Goal: Communication & Community: Participate in discussion

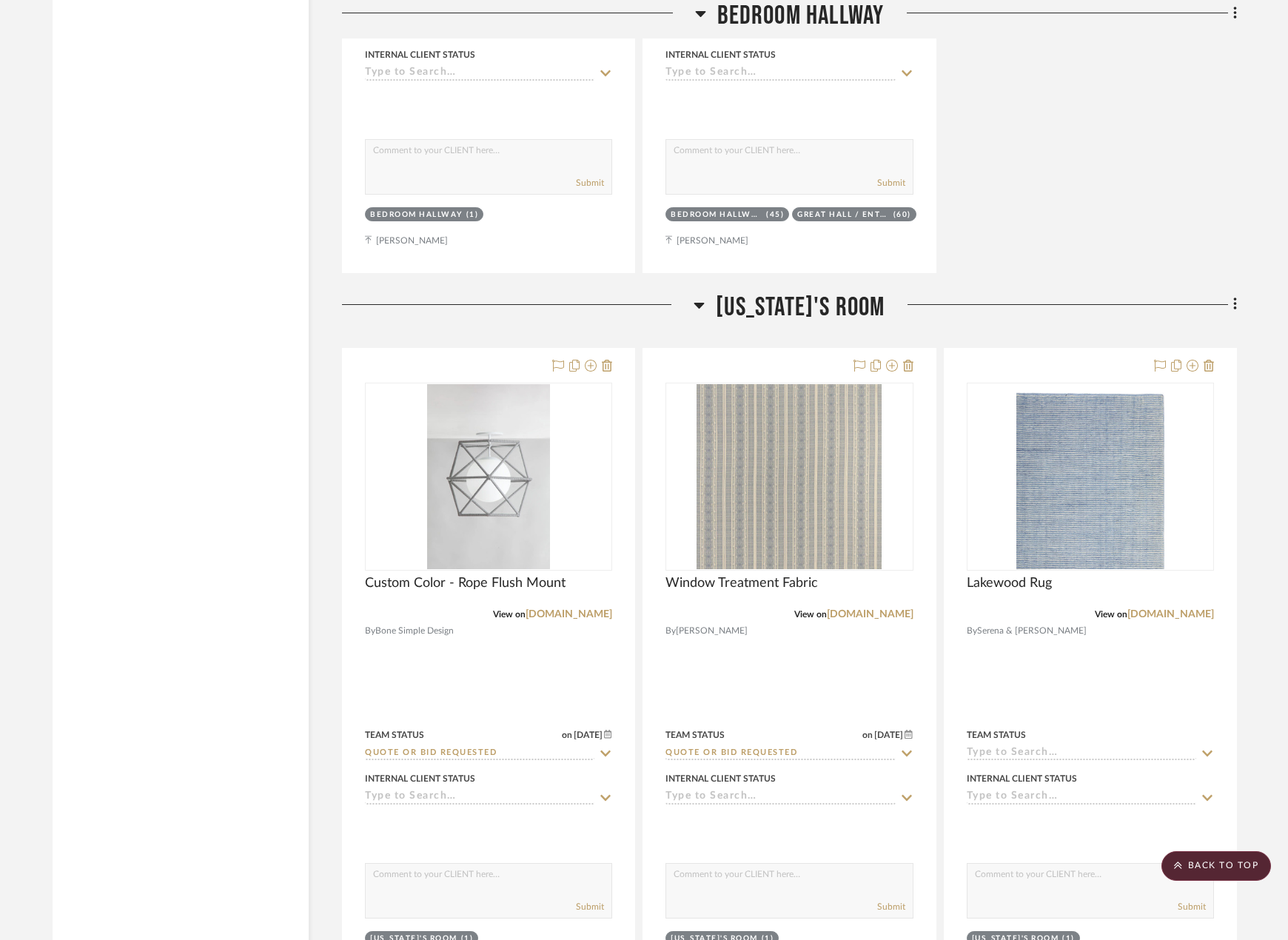
scroll to position [6145, 0]
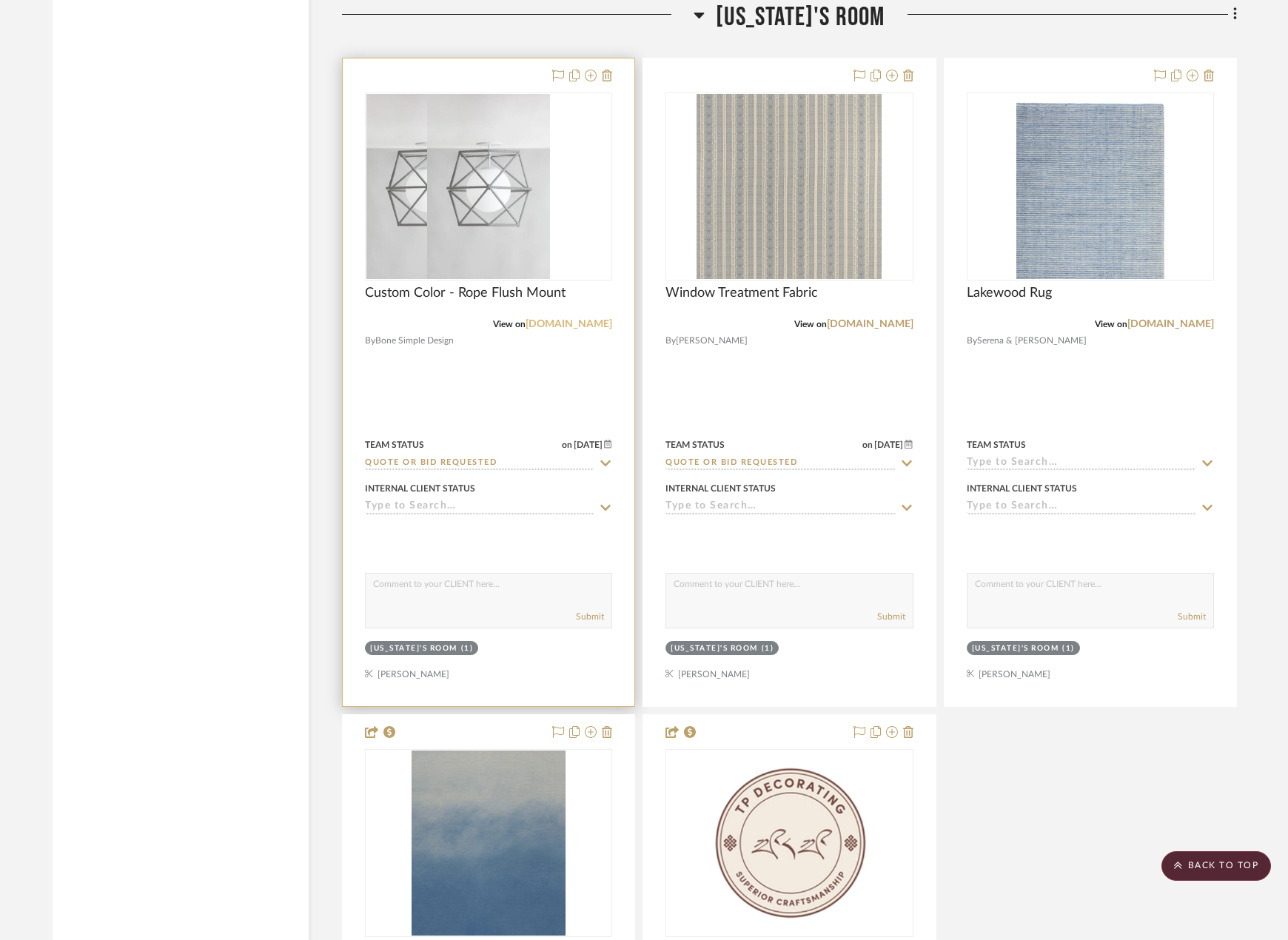
click at [579, 319] on link "bonesimple.com" at bounding box center [568, 324] width 87 height 11
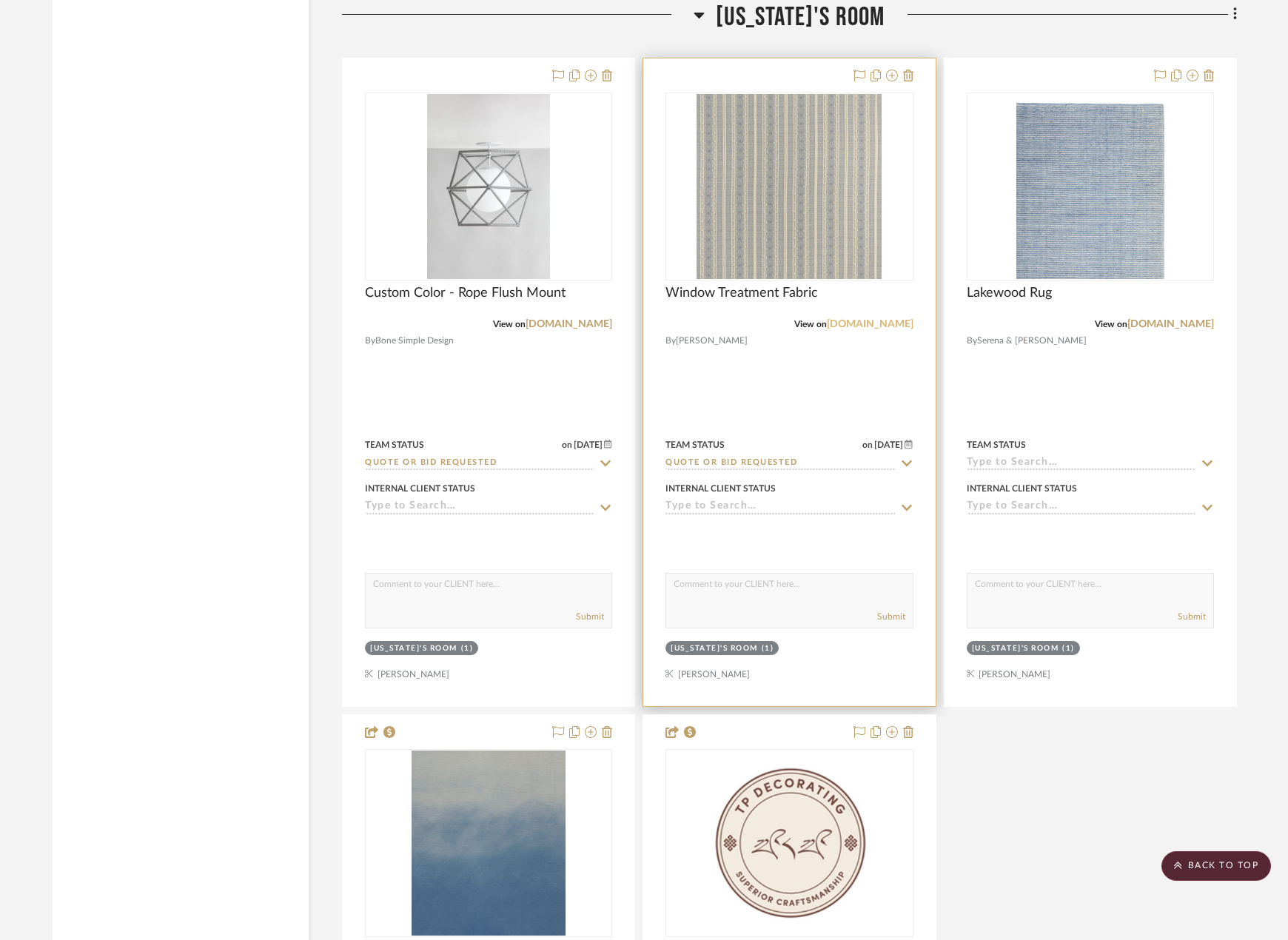
click at [889, 319] on link "jennifershorto.com" at bounding box center [871, 324] width 87 height 11
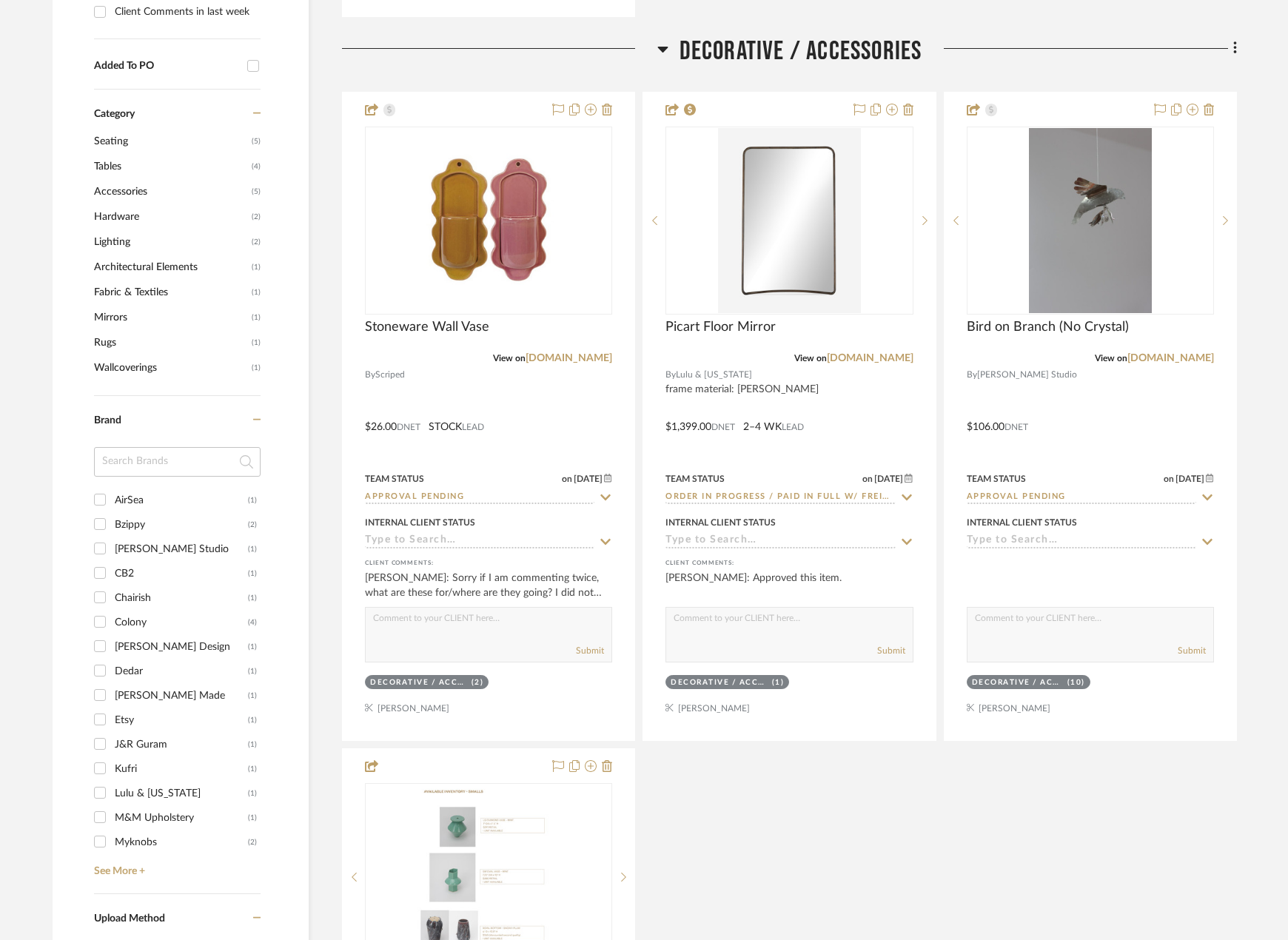
scroll to position [1129, 0]
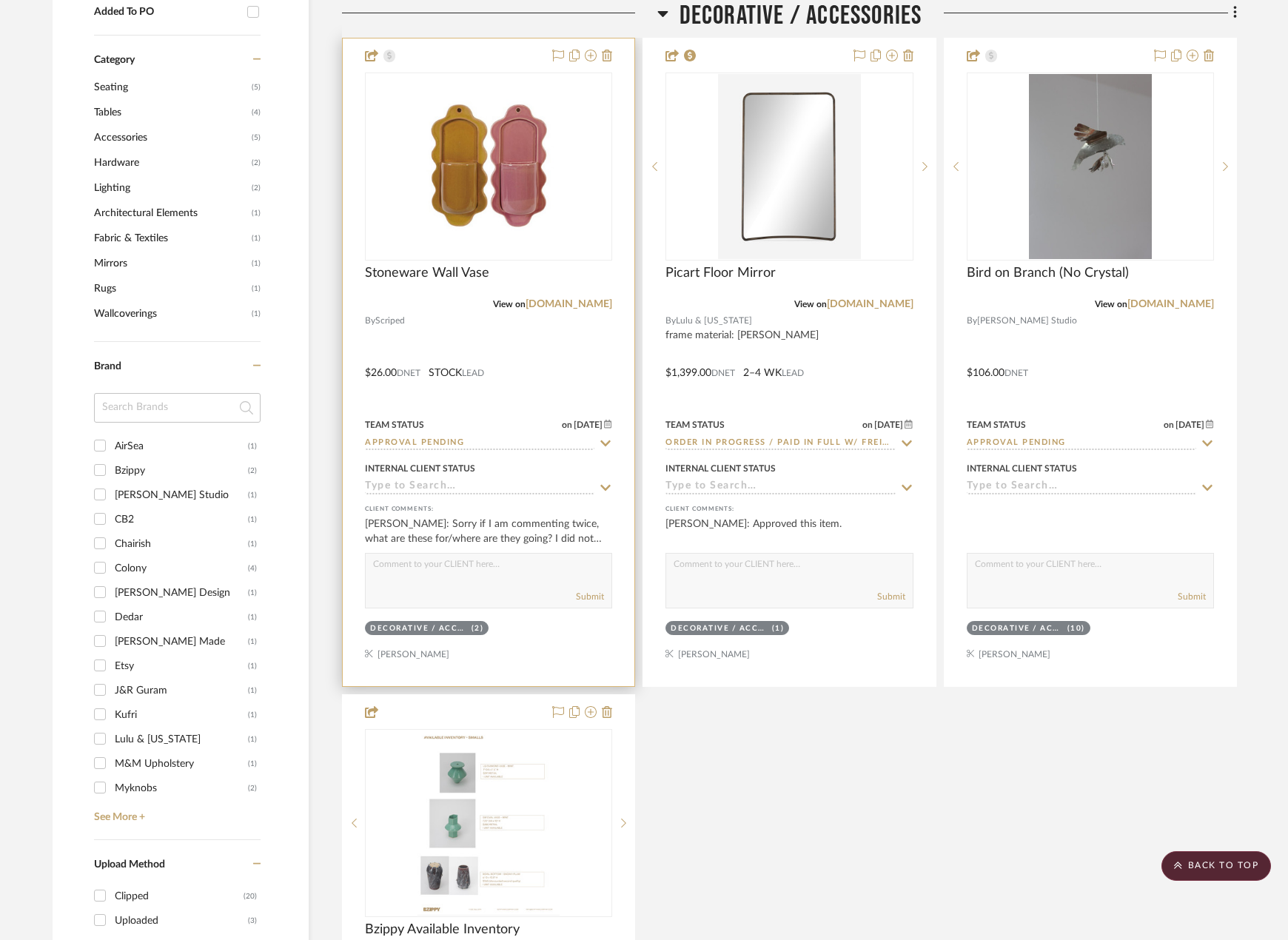
click at [551, 309] on div at bounding box center [488, 362] width 291 height 648
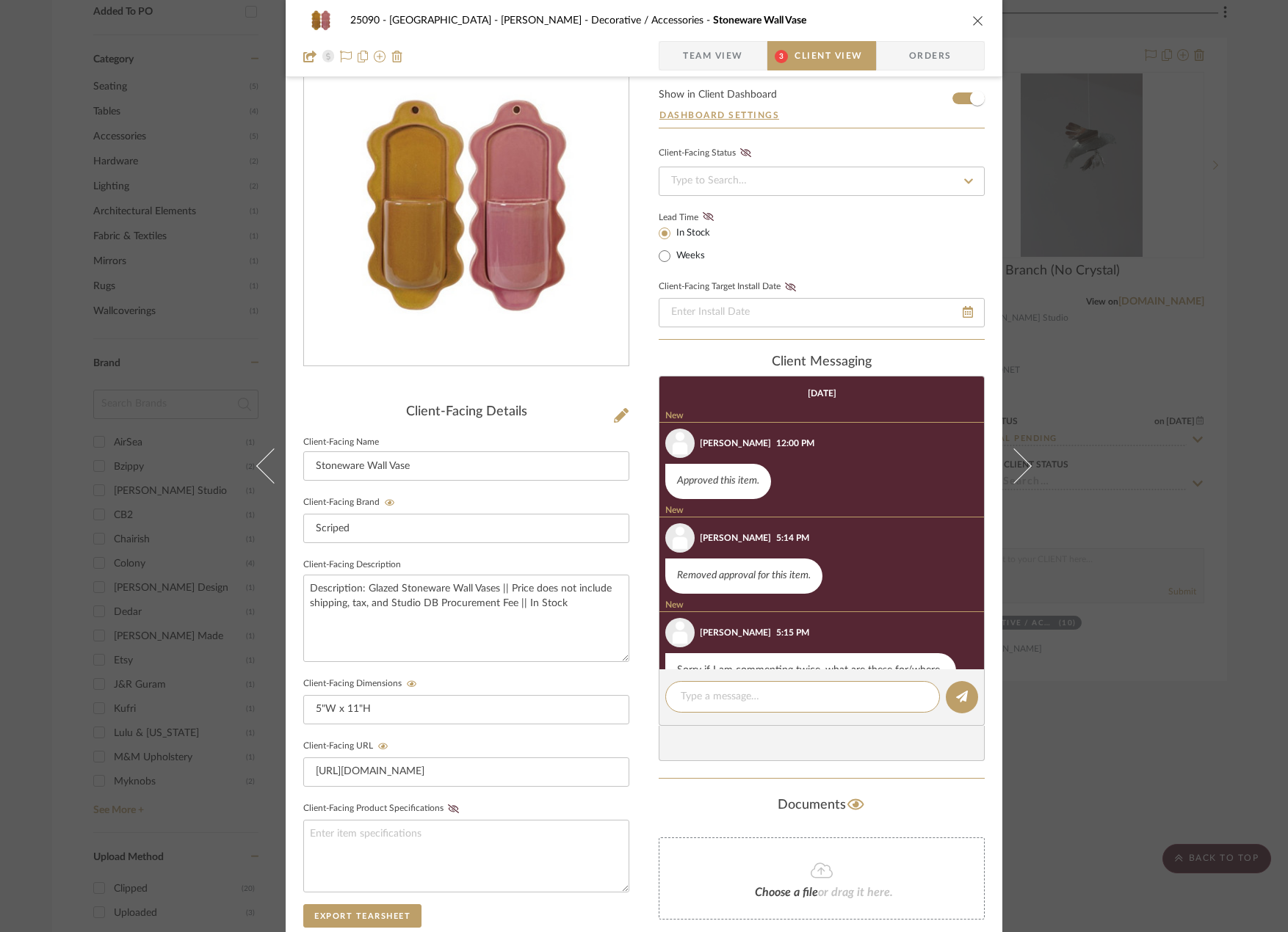
scroll to position [60, 0]
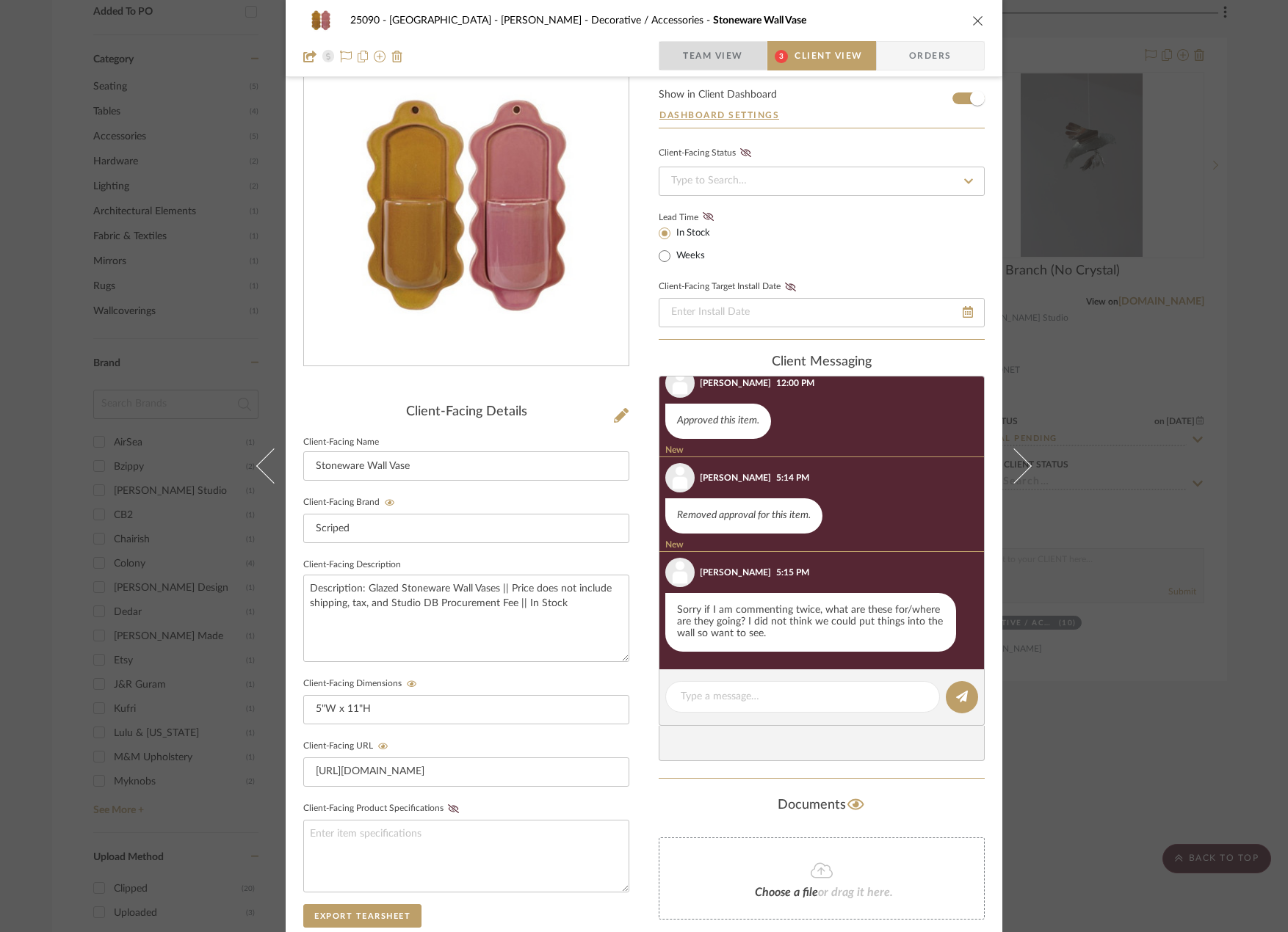
click at [698, 46] on span "Team View" at bounding box center [713, 55] width 60 height 30
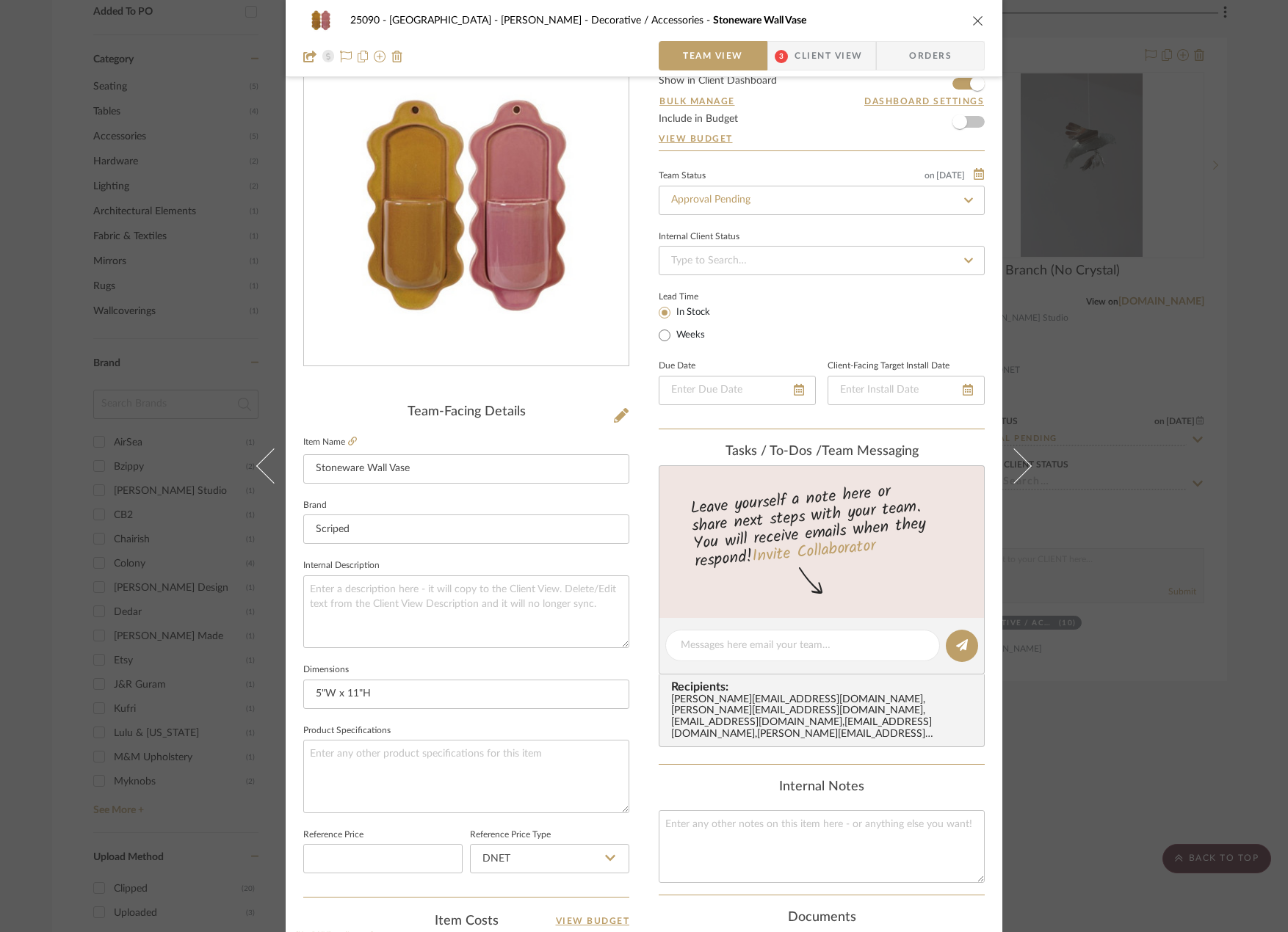
click at [835, 48] on span "Client View" at bounding box center [828, 55] width 68 height 30
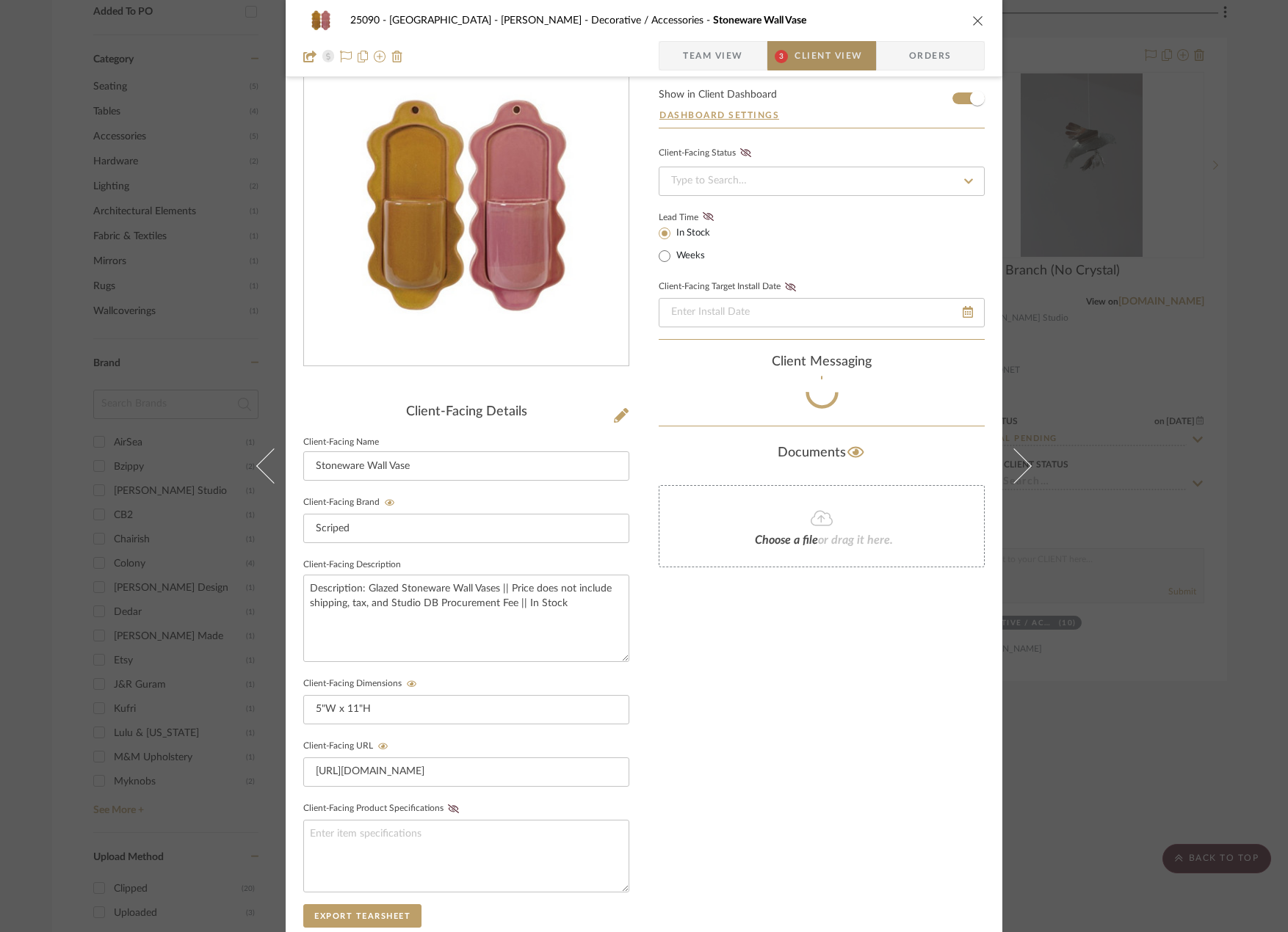
scroll to position [98, 0]
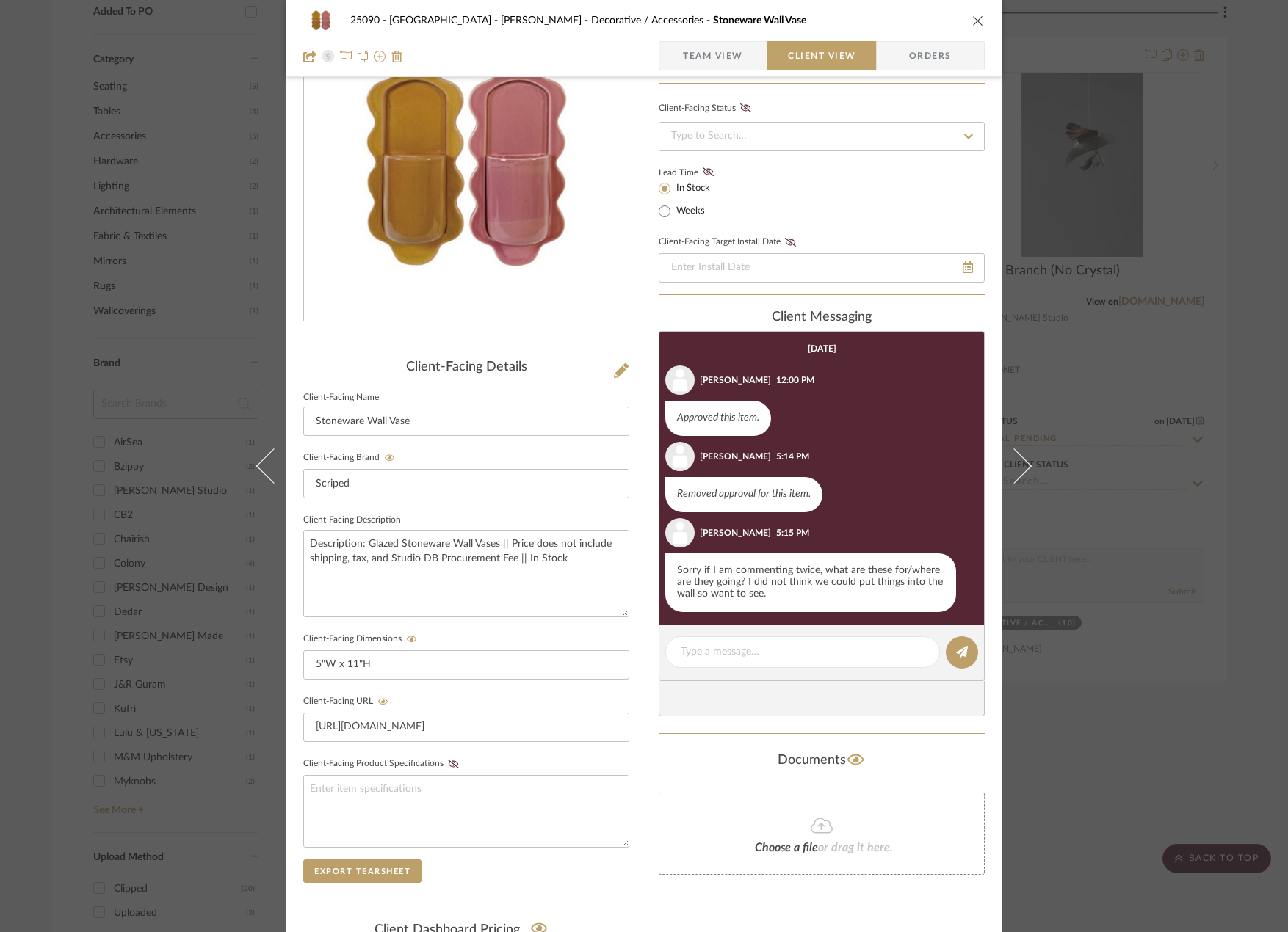
click at [702, 753] on div "Documents" at bounding box center [821, 760] width 326 height 24
click at [688, 731] on summary-project-messaging "client Messaging [DATE] [PERSON_NAME] 12:00 PM Approved this item. [PERSON_NAME…" at bounding box center [821, 523] width 326 height 425
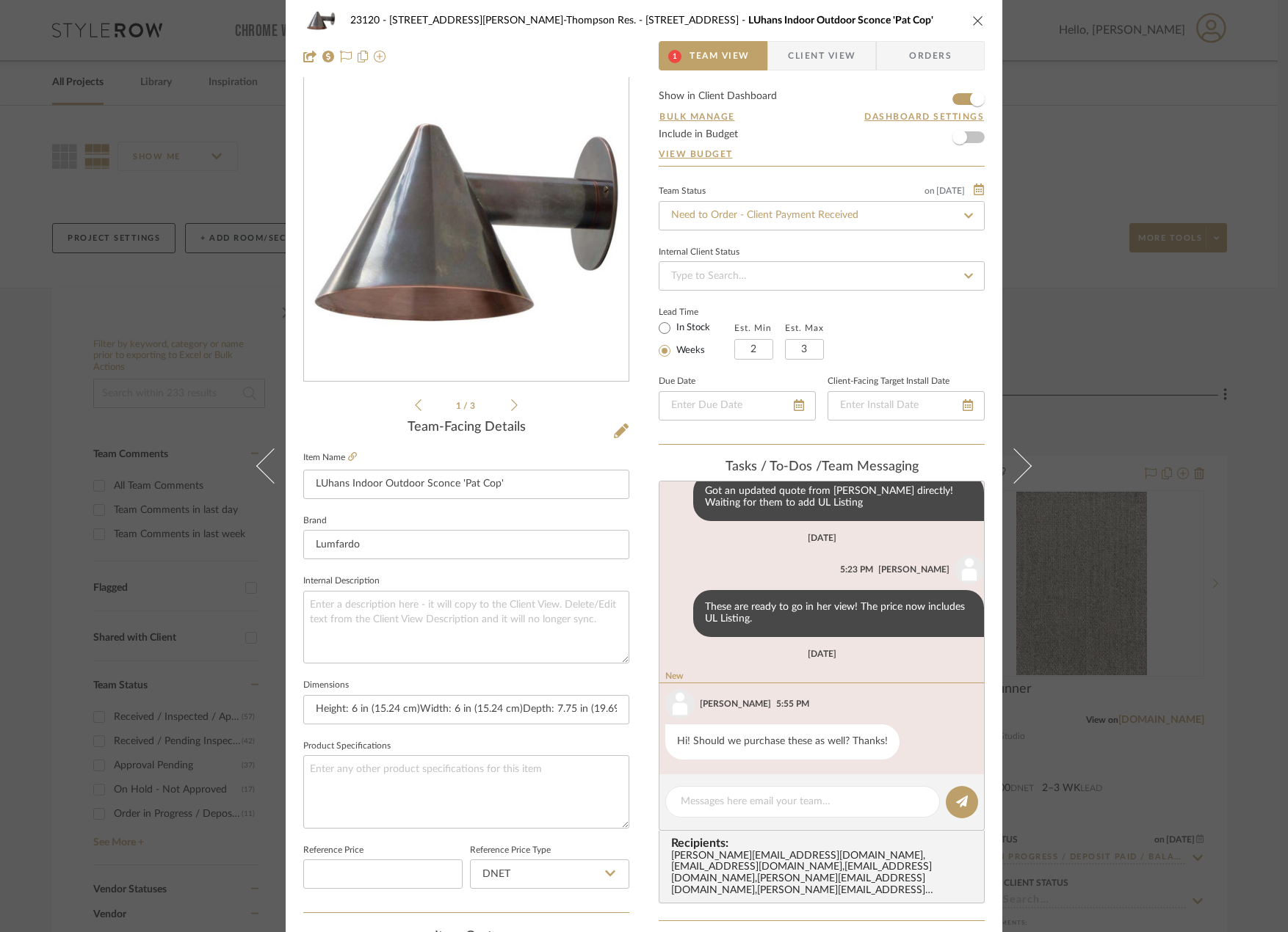
scroll to position [79, 0]
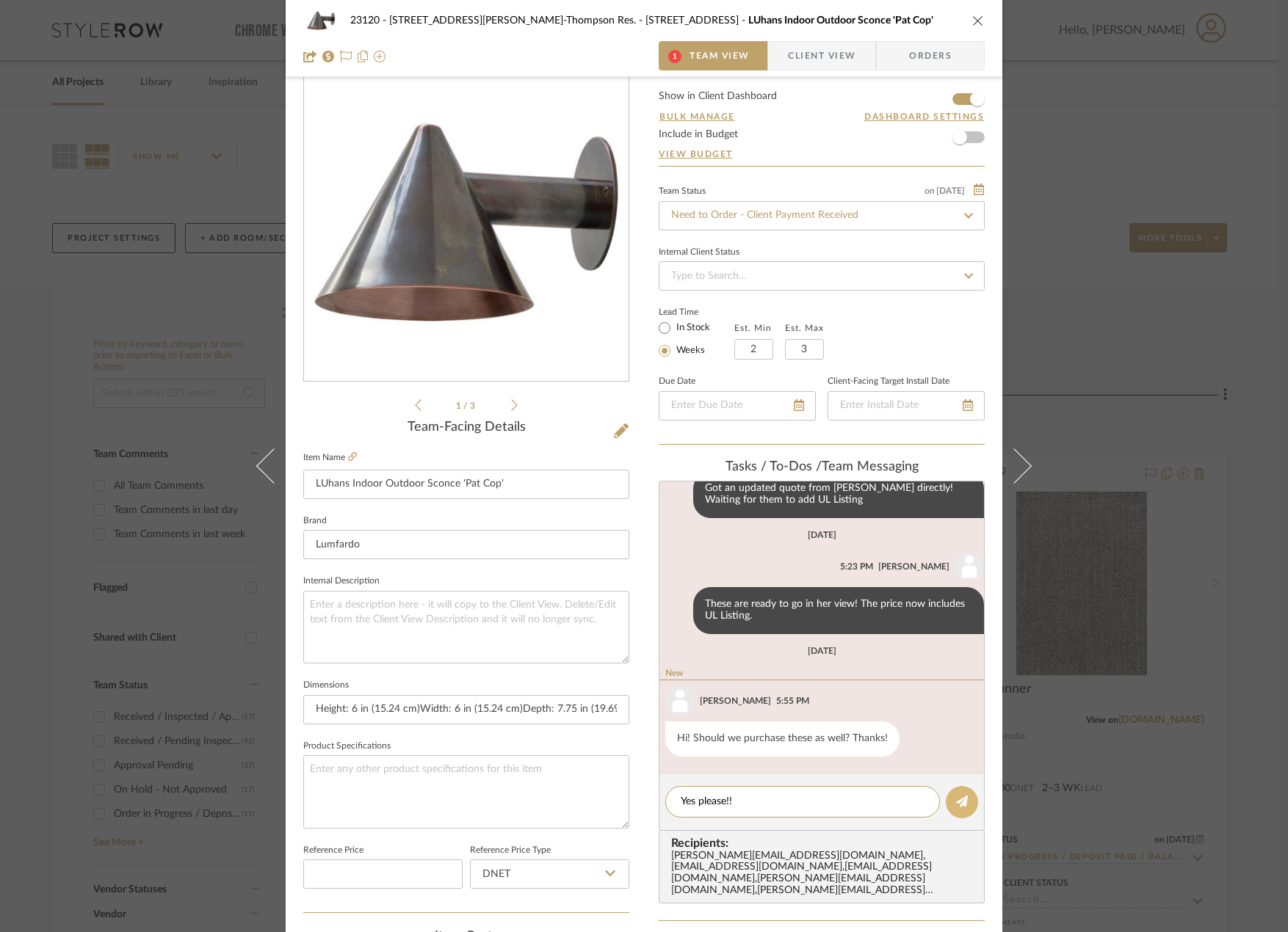
type textarea "Yes please!!"
click at [962, 807] on icon at bounding box center [962, 801] width 11 height 11
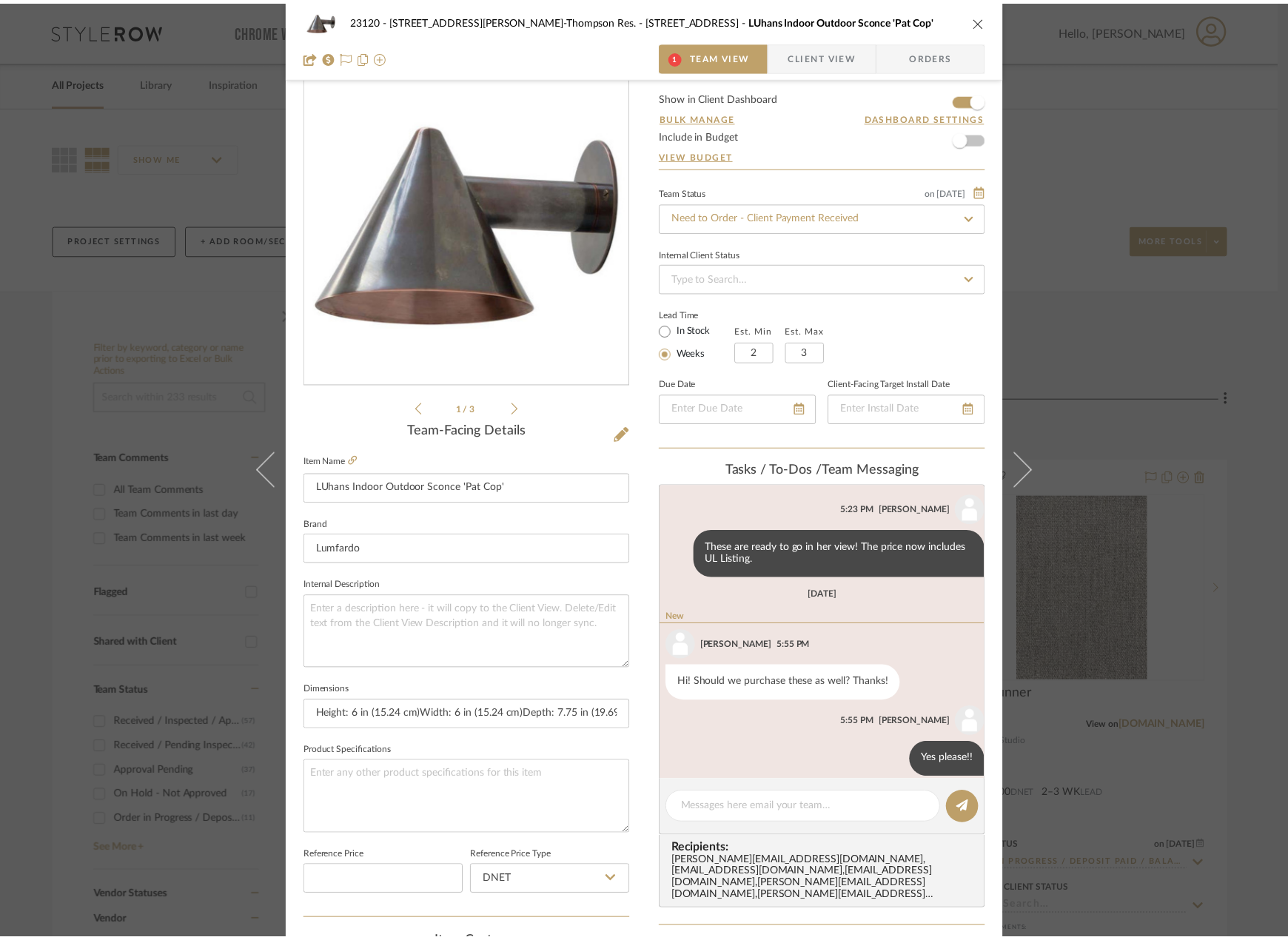
scroll to position [157, 0]
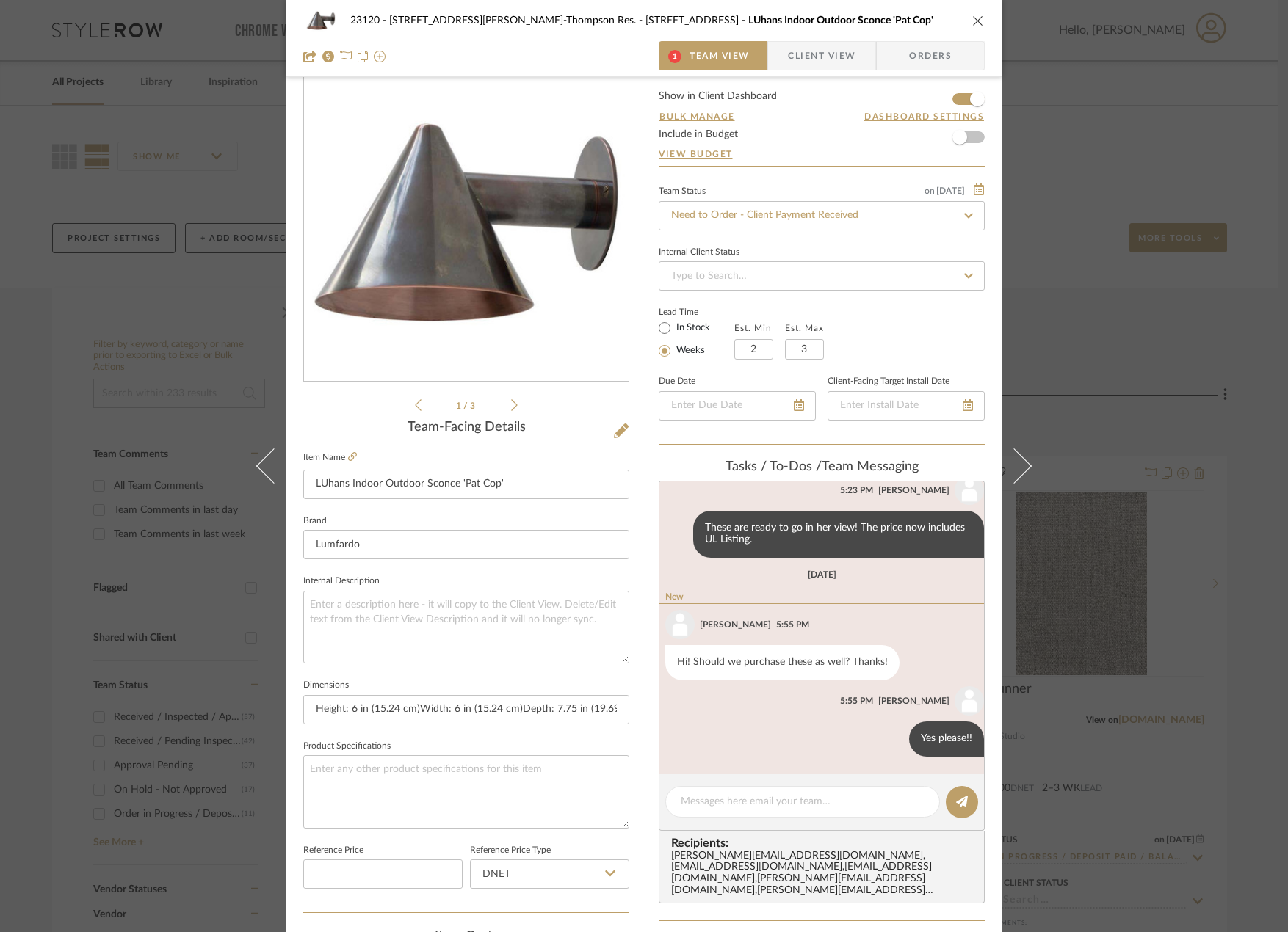
click at [202, 266] on div "23120 - 239 Dean St, Unwin-Thompson Res. 307 - TERRACE LUhans Indoor Outdoor Sc…" at bounding box center [644, 466] width 1288 height 932
